Goal: Information Seeking & Learning: Find contact information

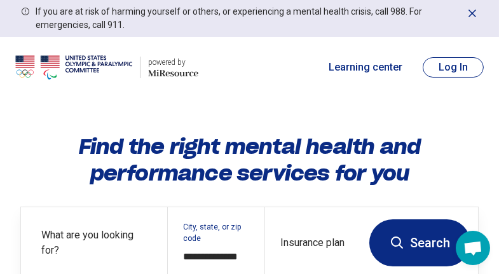
click at [446, 219] on button "Search" at bounding box center [420, 242] width 101 height 47
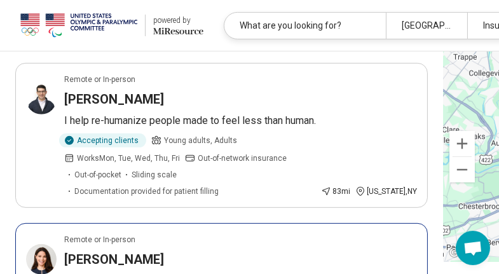
scroll to position [603, 0]
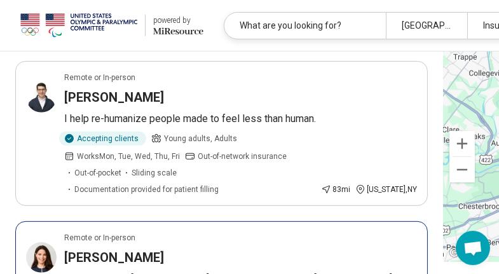
click at [88, 249] on h3 "[PERSON_NAME]" at bounding box center [114, 258] width 100 height 18
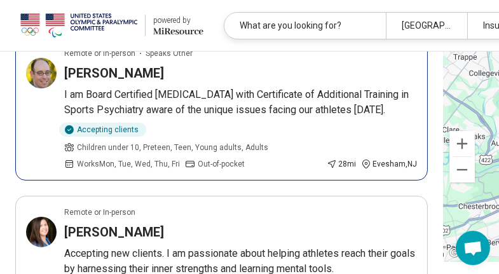
scroll to position [134, 0]
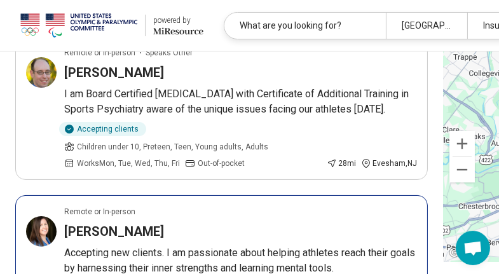
click at [92, 223] on h3 "[PERSON_NAME]" at bounding box center [114, 232] width 100 height 18
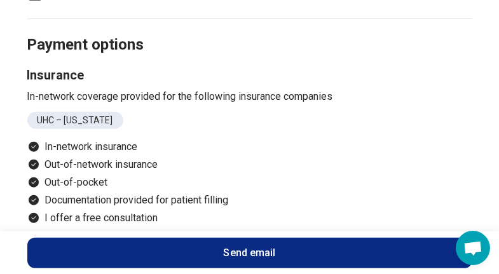
scroll to position [1299, 0]
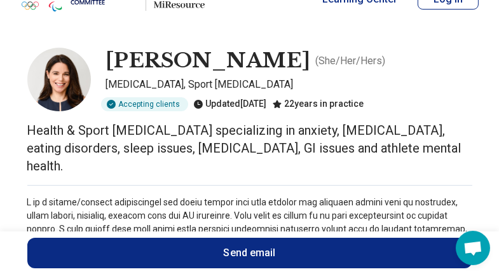
scroll to position [27, 0]
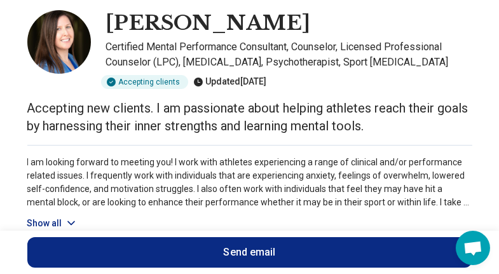
scroll to position [64, 0]
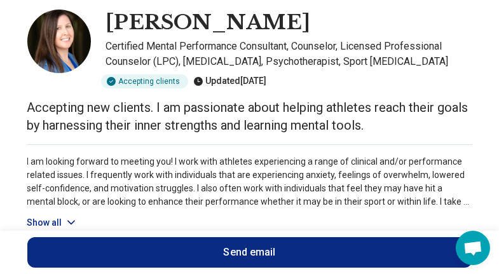
click at [48, 216] on button "Show all" at bounding box center [52, 222] width 50 height 13
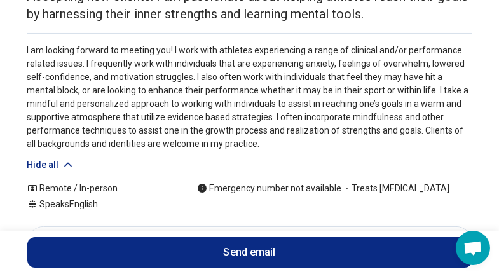
scroll to position [176, 0]
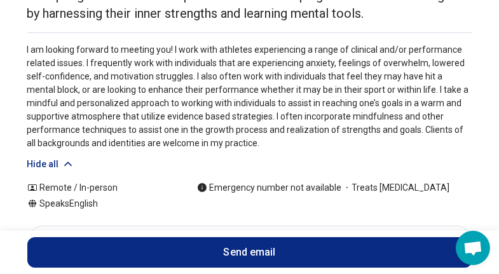
click at [383, 229] on link "Payment" at bounding box center [409, 242] width 52 height 26
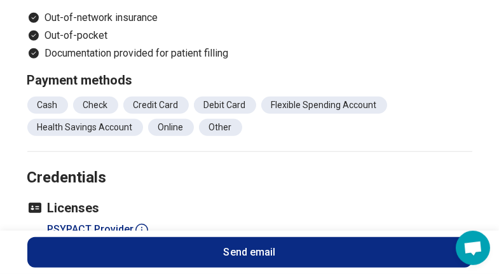
scroll to position [1209, 0]
